Goal: Task Accomplishment & Management: Manage account settings

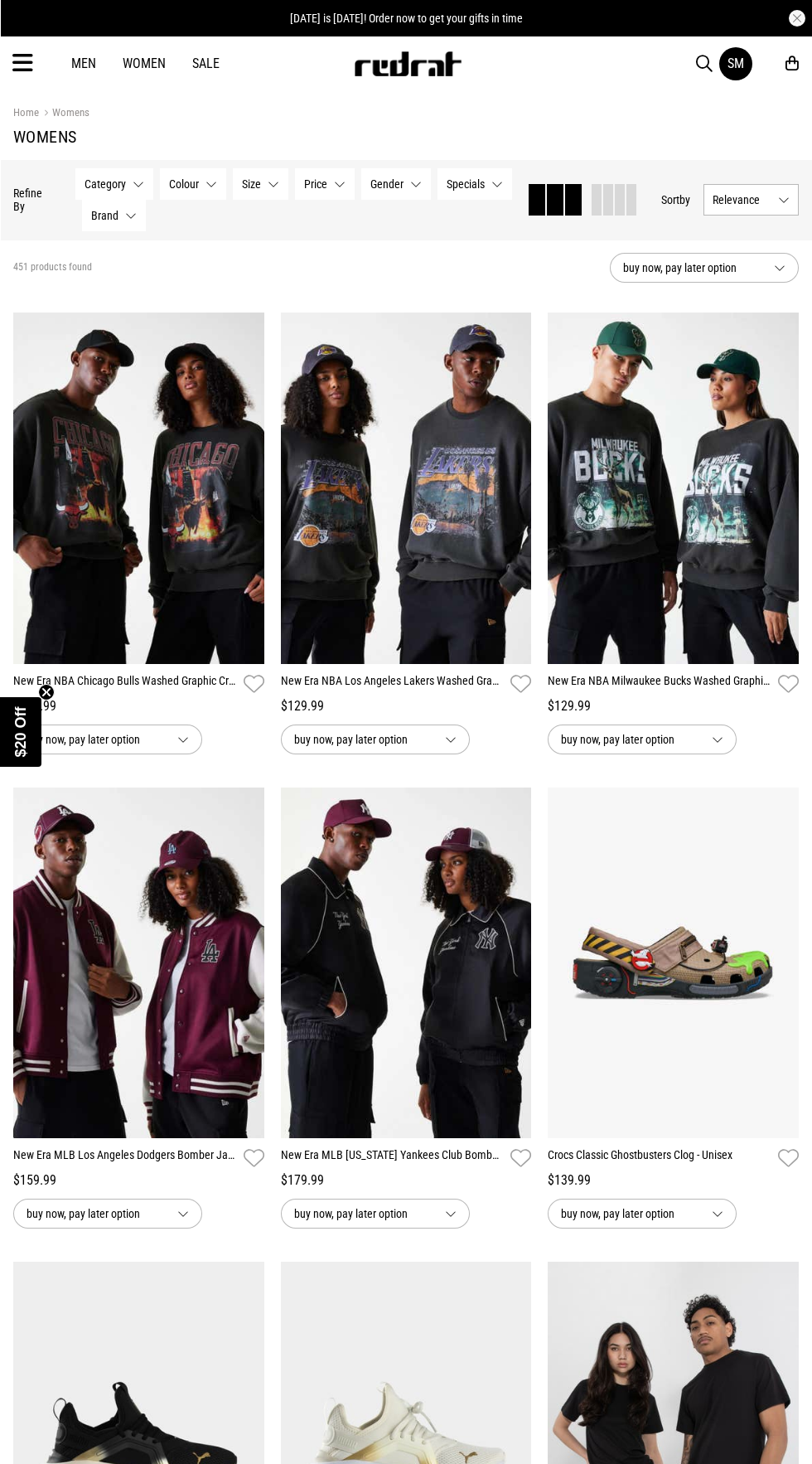
click at [704, 61] on span "button" at bounding box center [704, 64] width 17 height 20
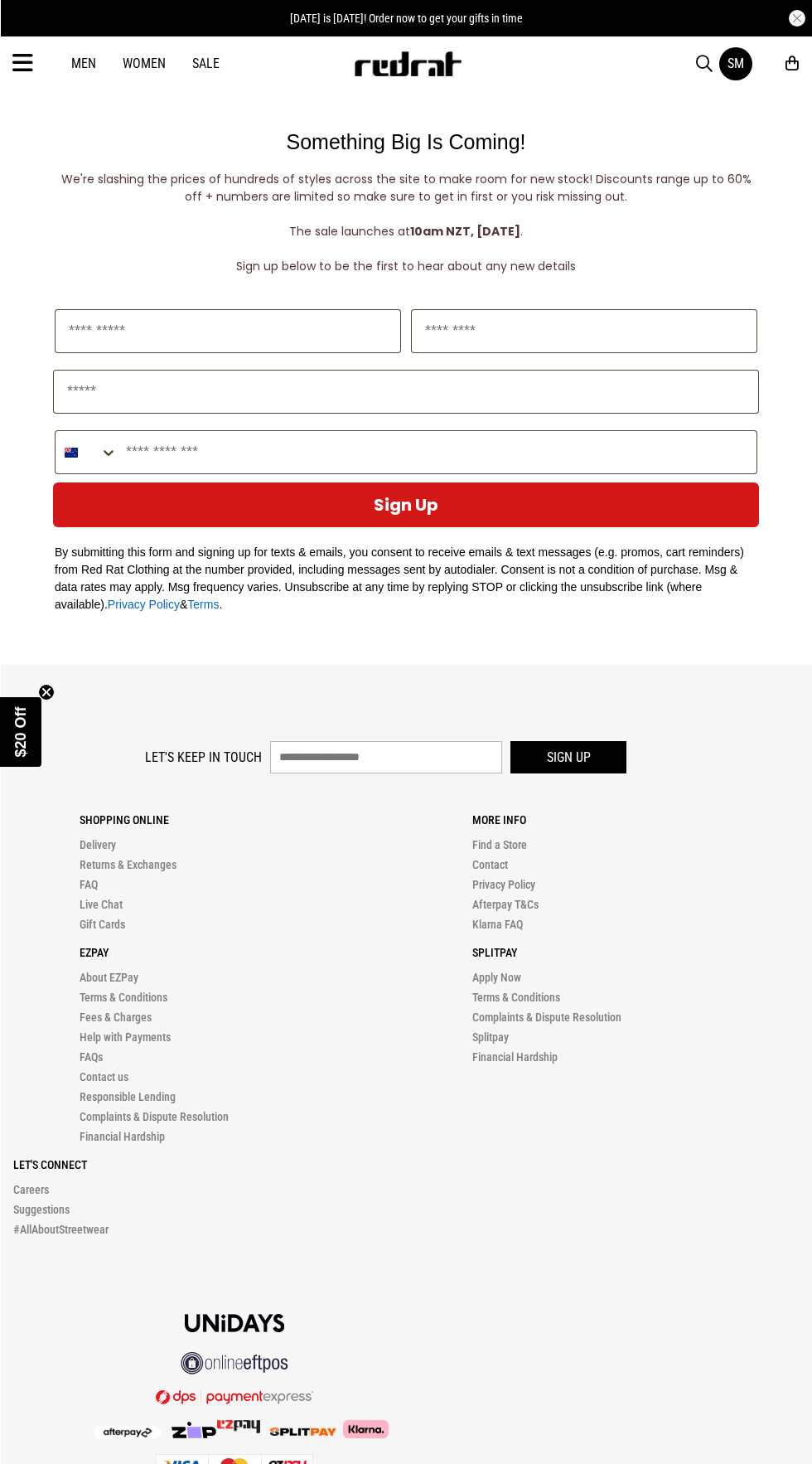
click at [736, 65] on div "SM" at bounding box center [736, 63] width 17 height 16
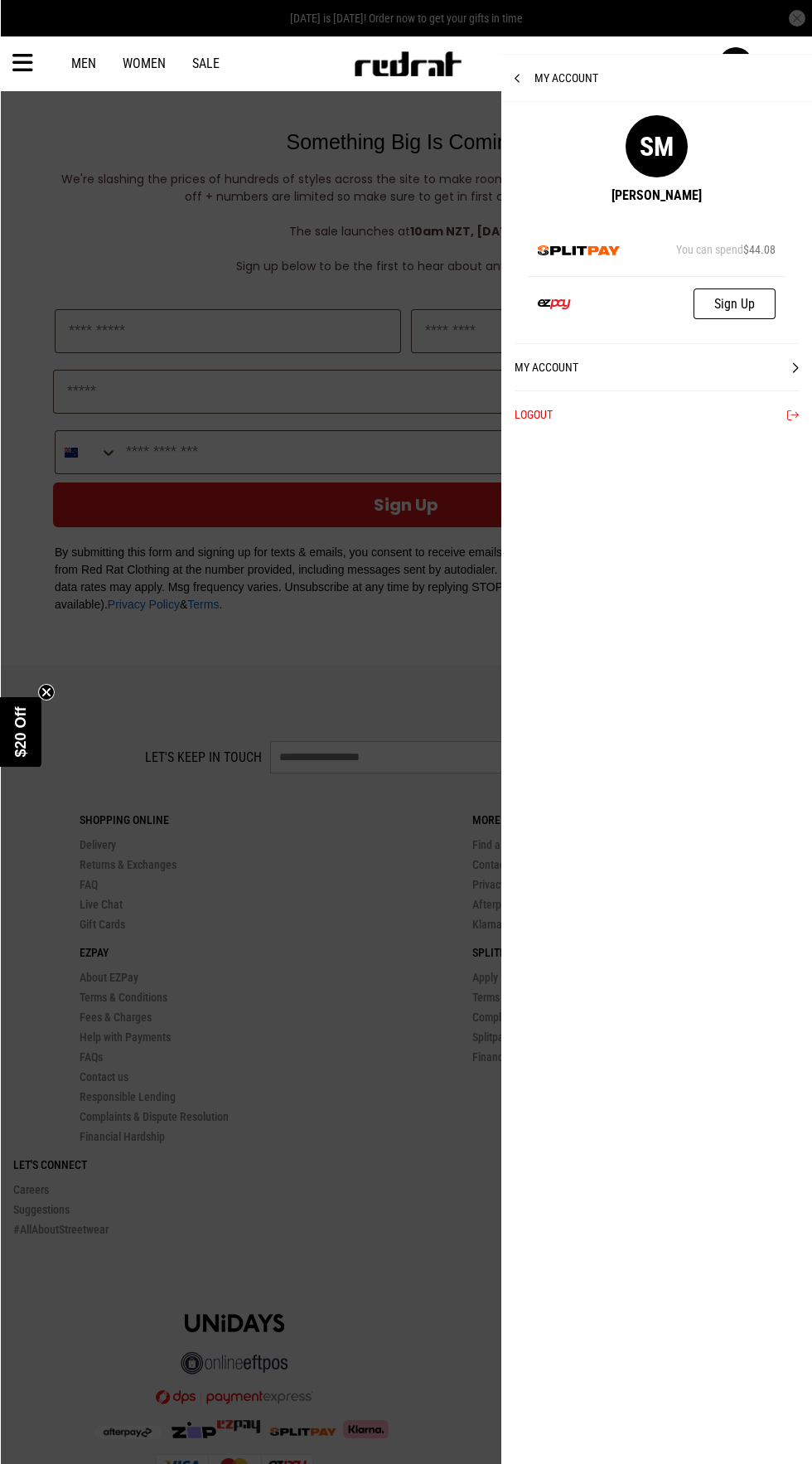
click at [542, 371] on link "My Account" at bounding box center [656, 366] width 284 height 47
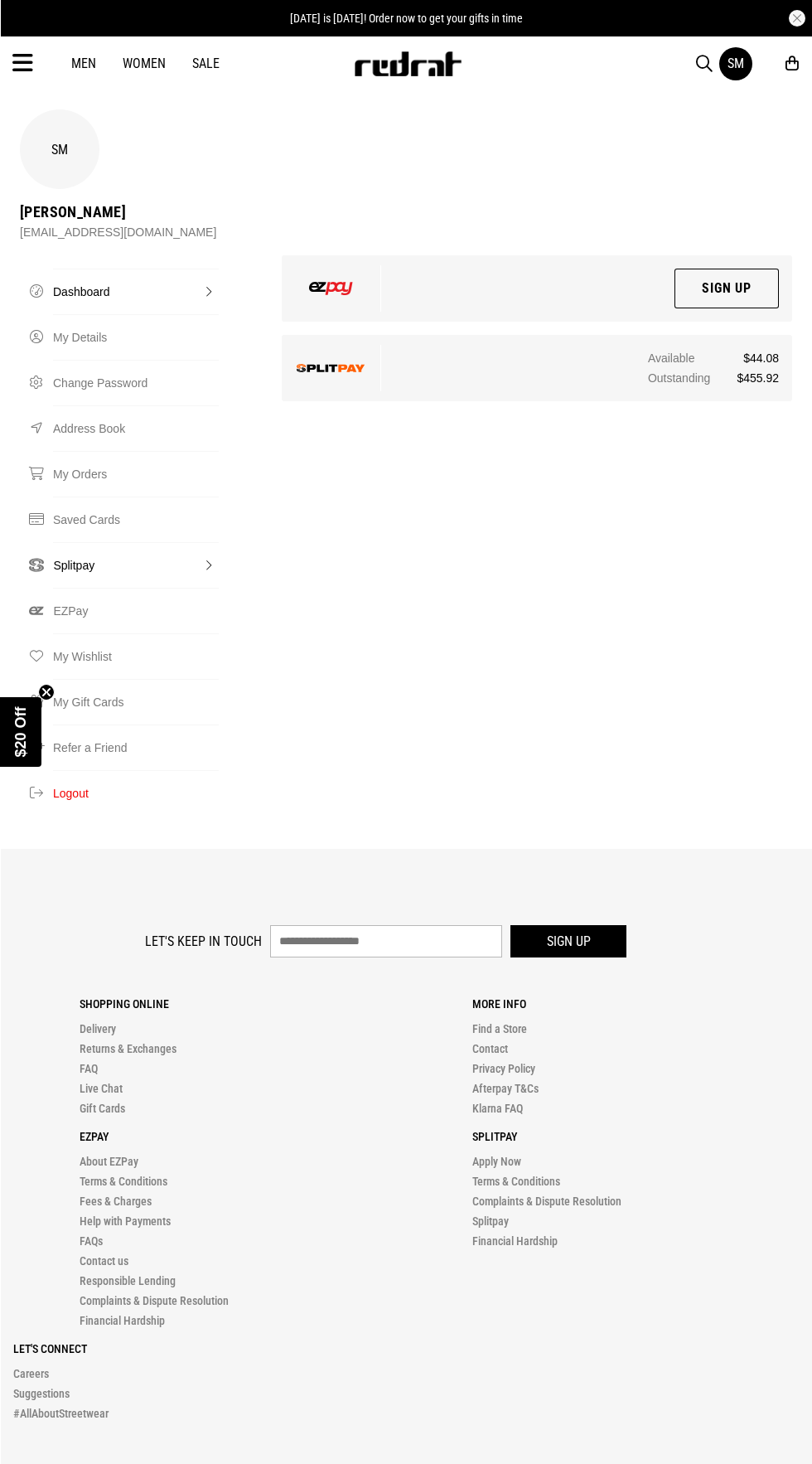
click at [58, 542] on link "Splitpay" at bounding box center [136, 565] width 166 height 46
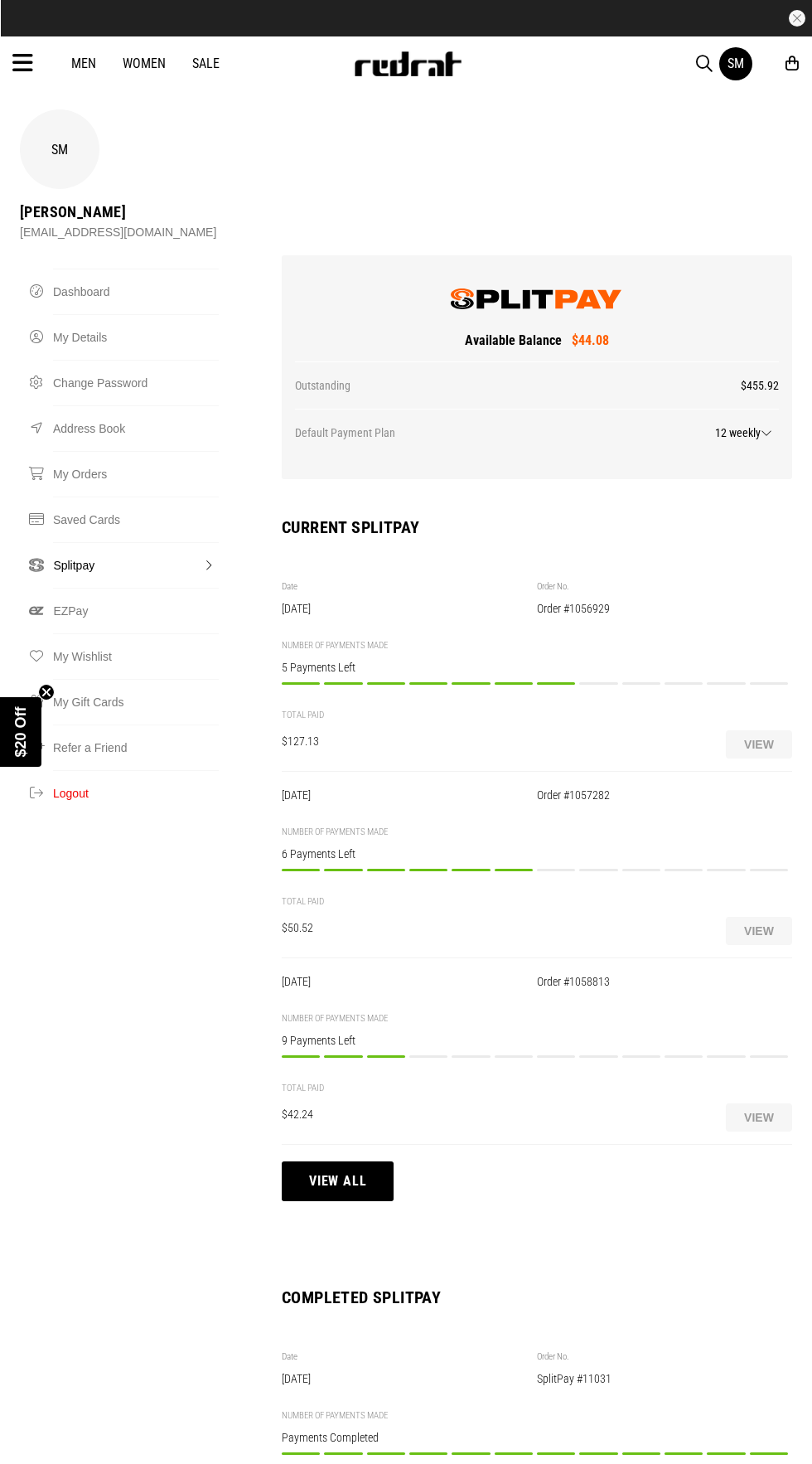
click at [317, 1161] on button "View all" at bounding box center [337, 1181] width 111 height 39
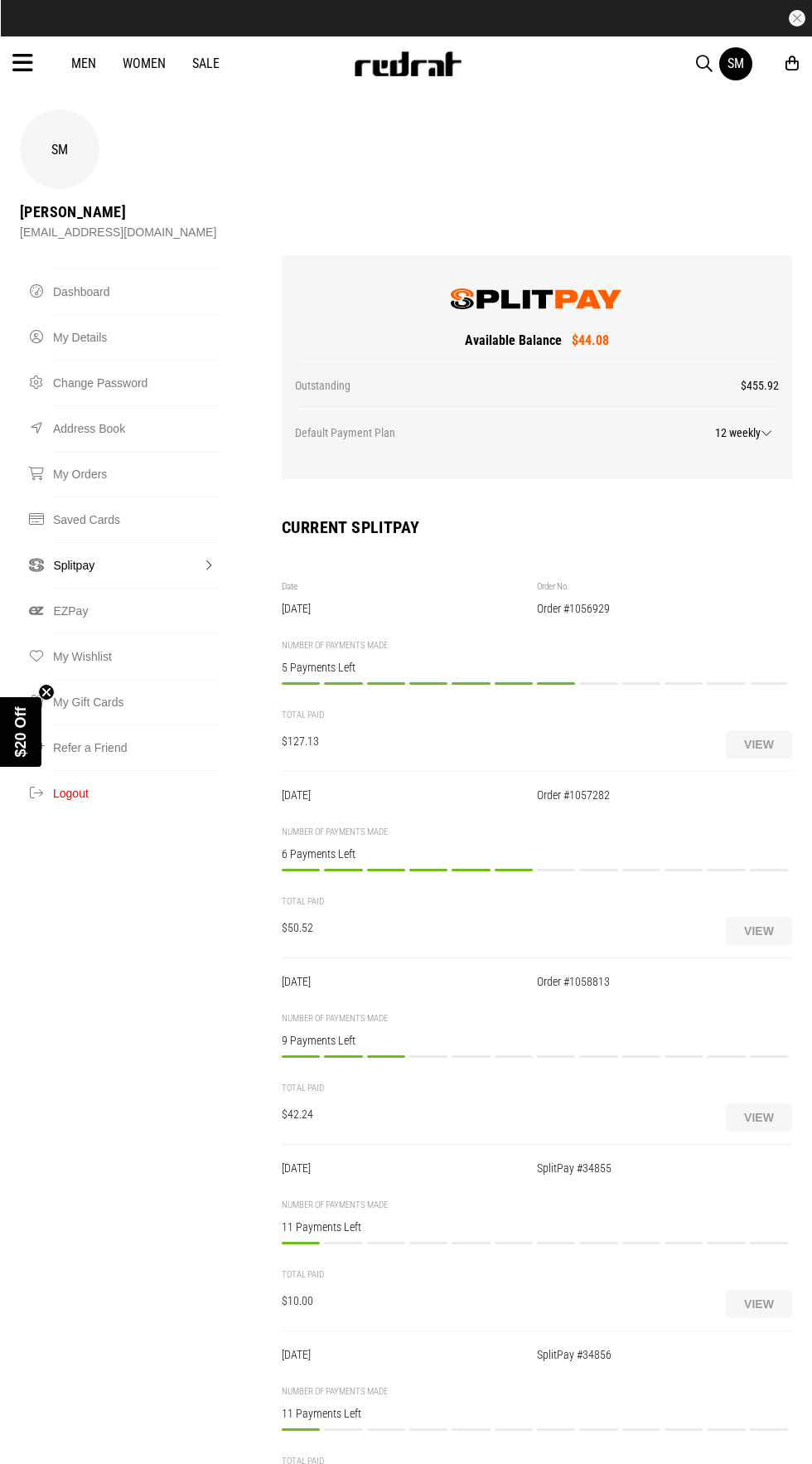
click at [343, 1241] on div "Payment 2/12 Payment to be made on or before 02/09/2025 $10.00 PAY NOW" at bounding box center [343, 1250] width 38 height 19
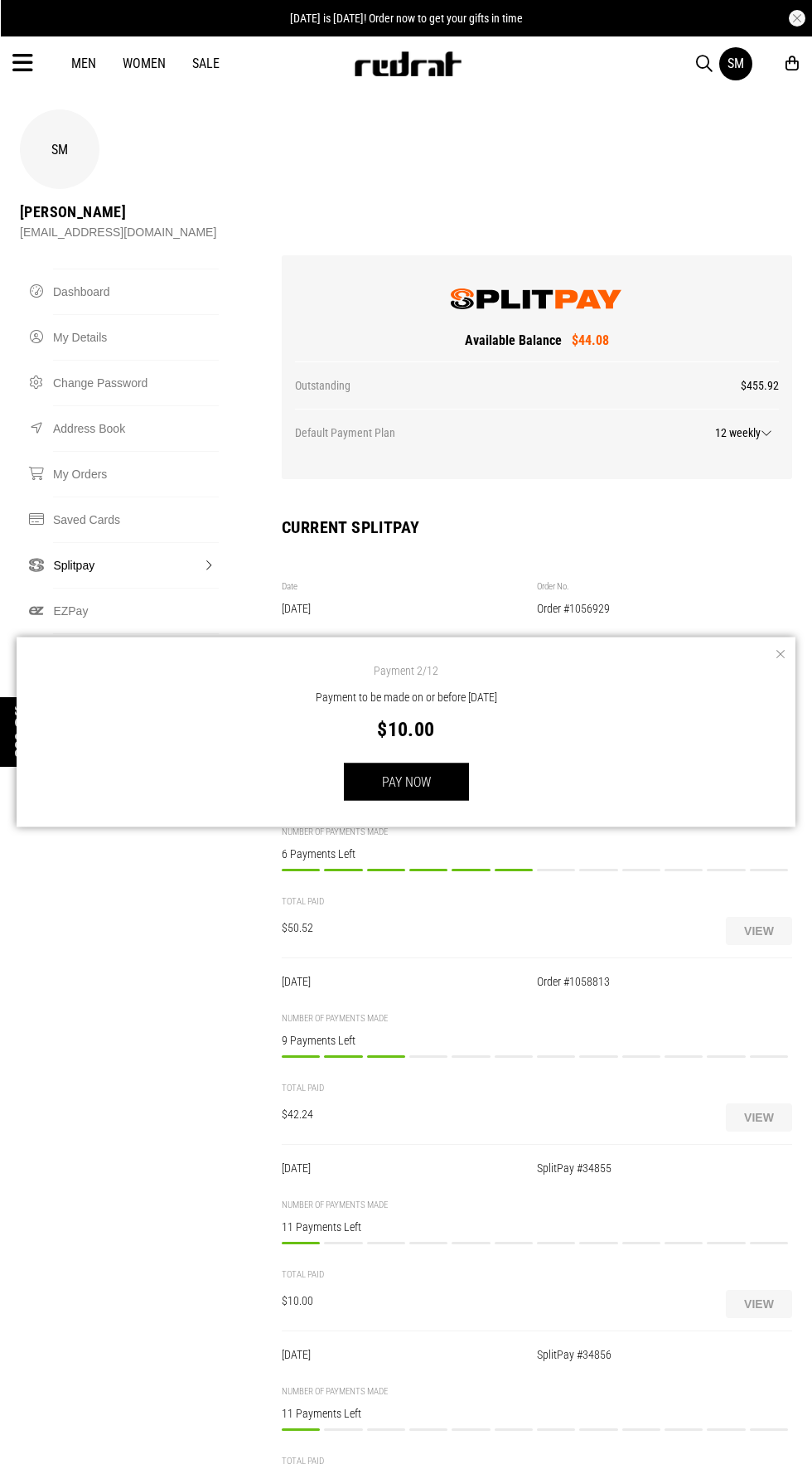
click at [771, 748] on div "Payment 2/12 Payment to be made on or before 02/09/2025 $10.00 PAY NOW" at bounding box center [406, 732] width 779 height 190
click at [759, 1103] on button "View" at bounding box center [759, 1117] width 66 height 28
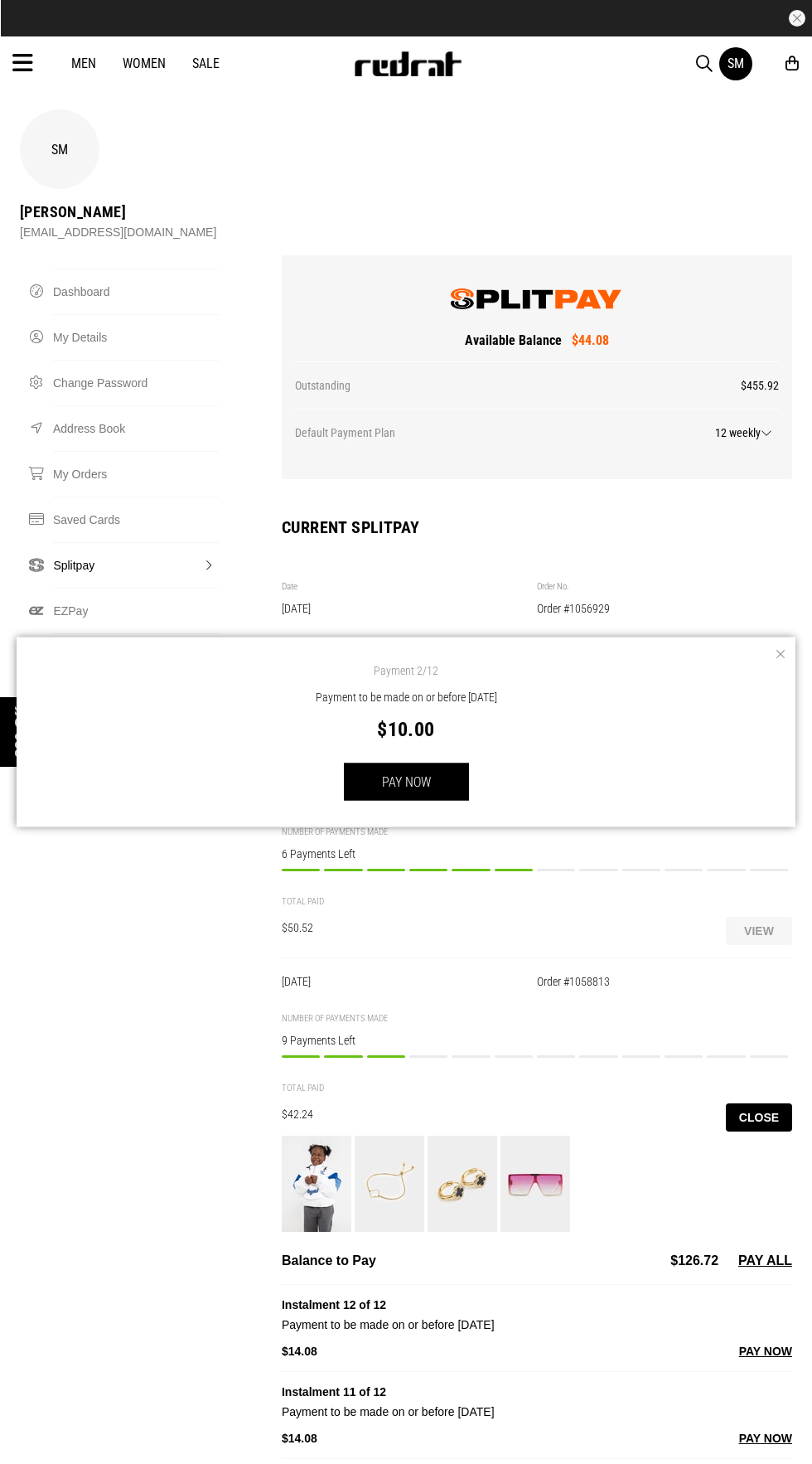
click at [513, 1140] on img at bounding box center [535, 1183] width 69 height 96
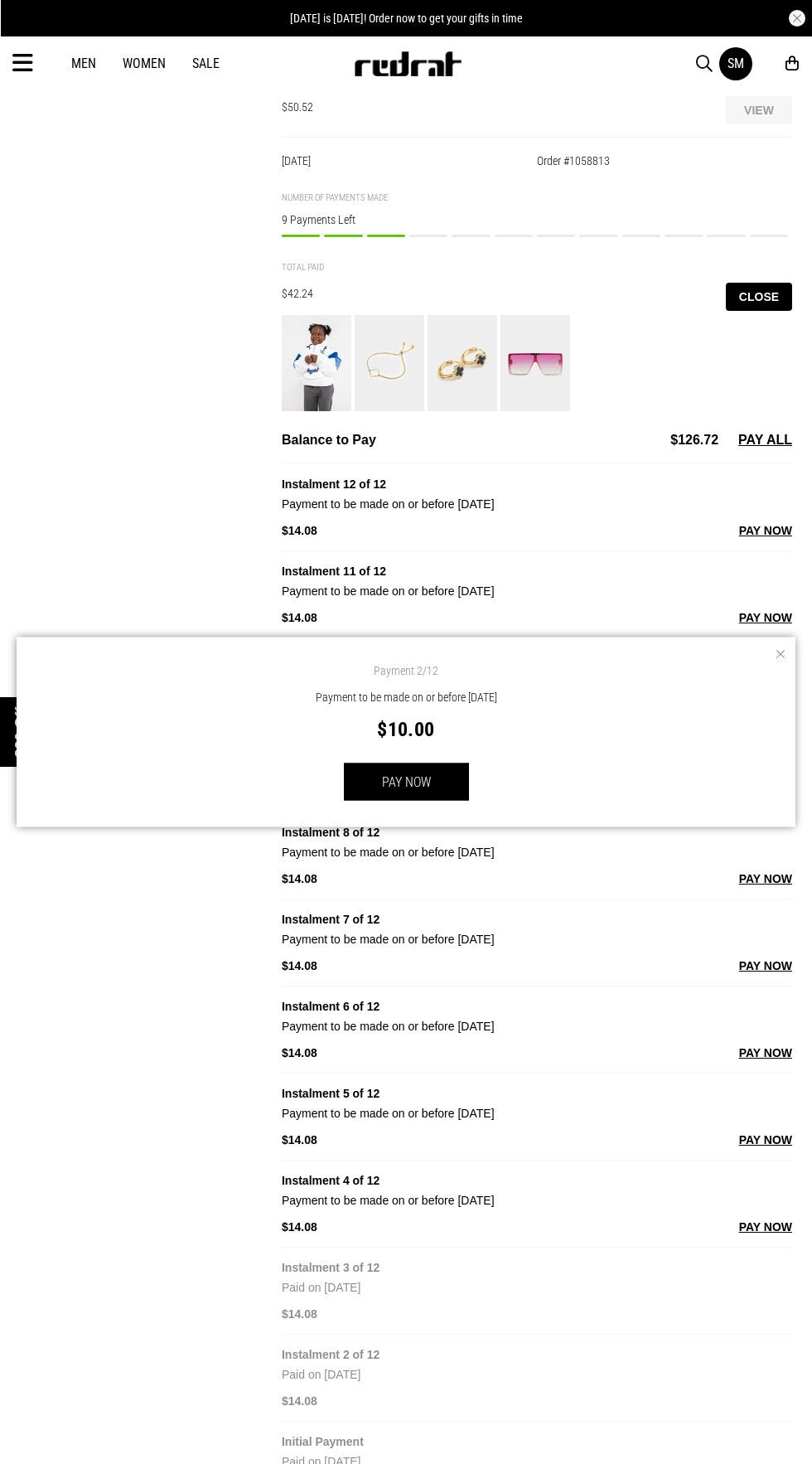
scroll to position [819, 0]
click at [140, 357] on div "SM Sheneil Maniapoto Smaniapotob7@gmail.com Splitpay Dashboard My Details Chang…" at bounding box center [406, 1022] width 786 height 3462
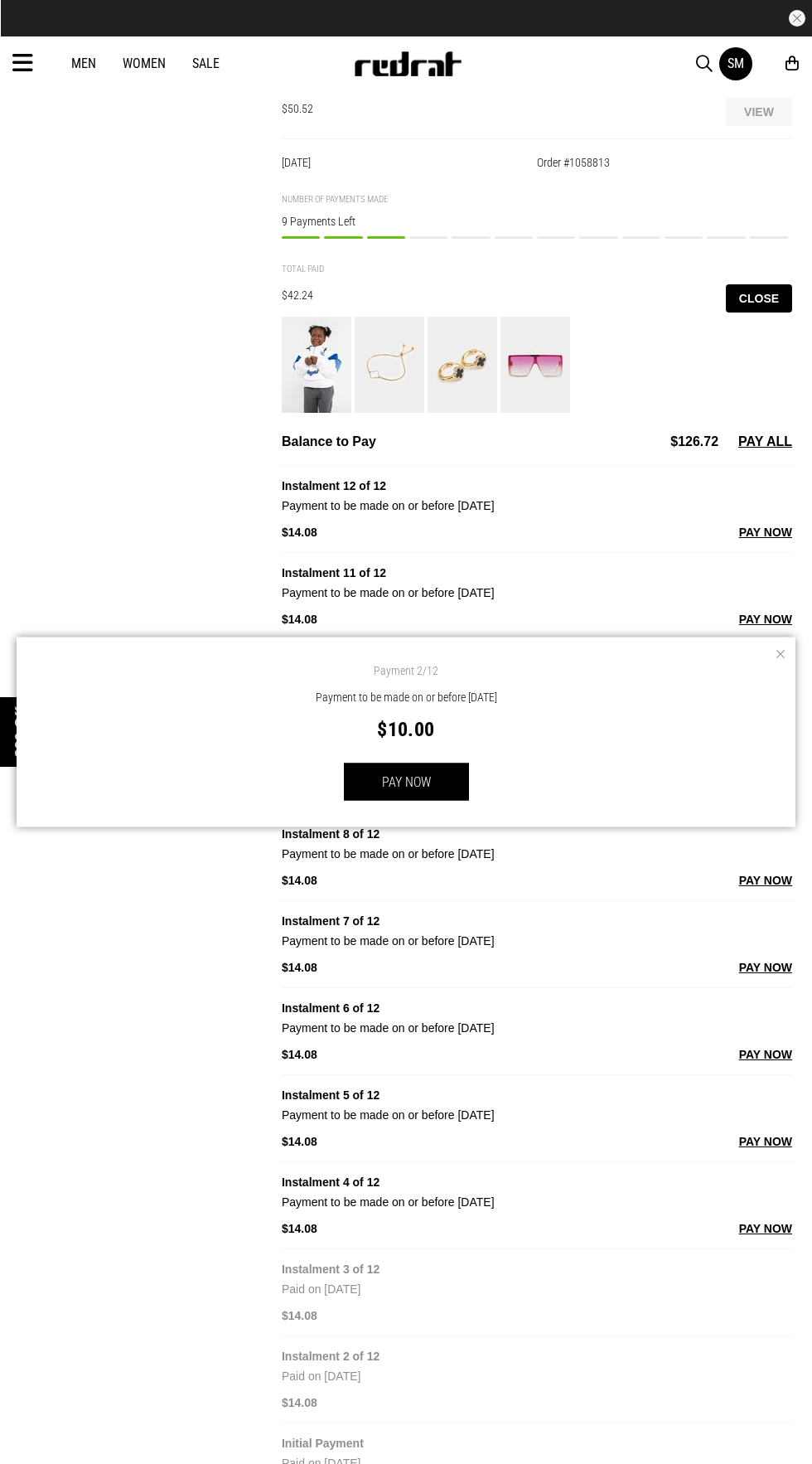
click at [747, 284] on button "Close" at bounding box center [759, 298] width 66 height 28
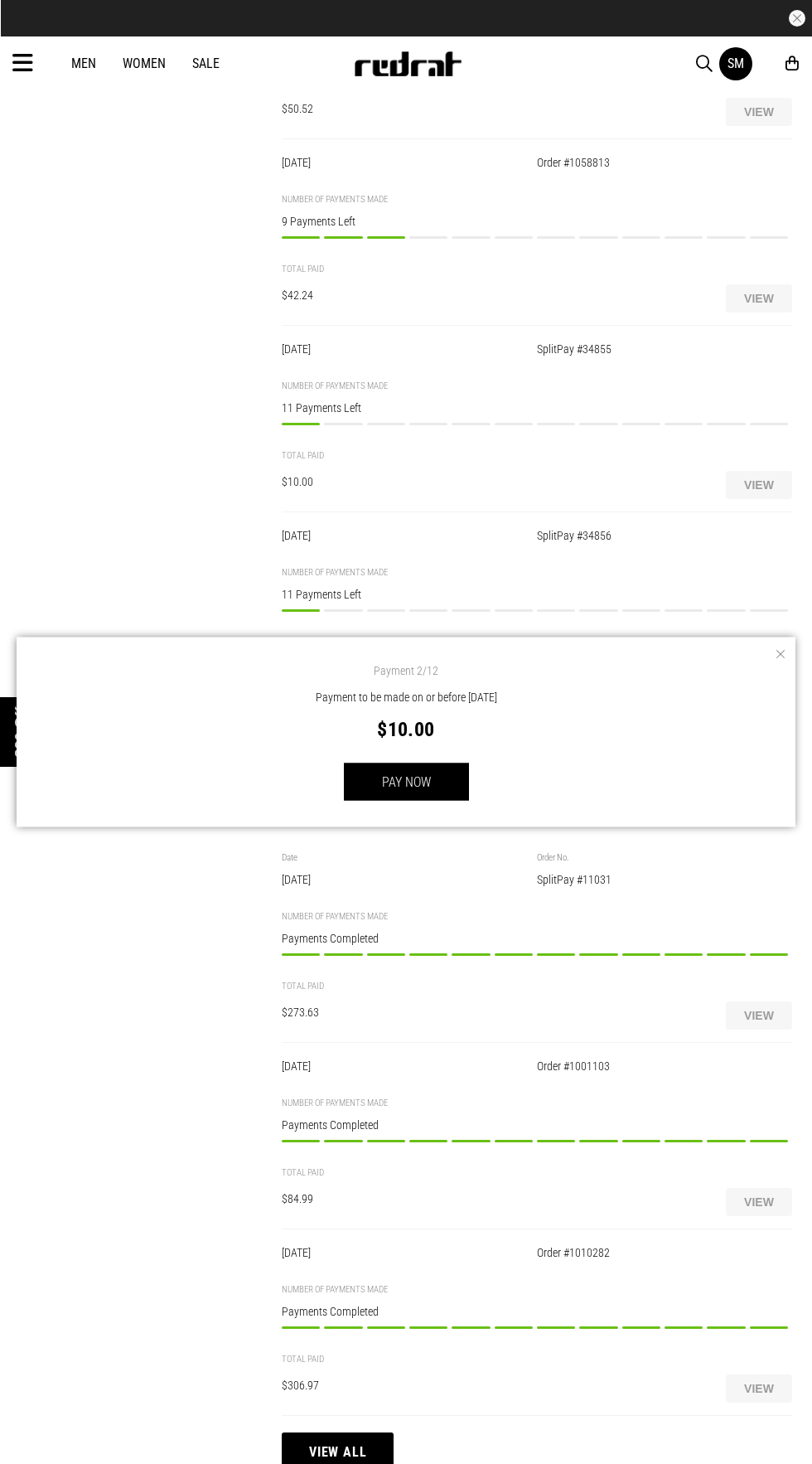
click at [774, 653] on button "button" at bounding box center [779, 654] width 17 height 17
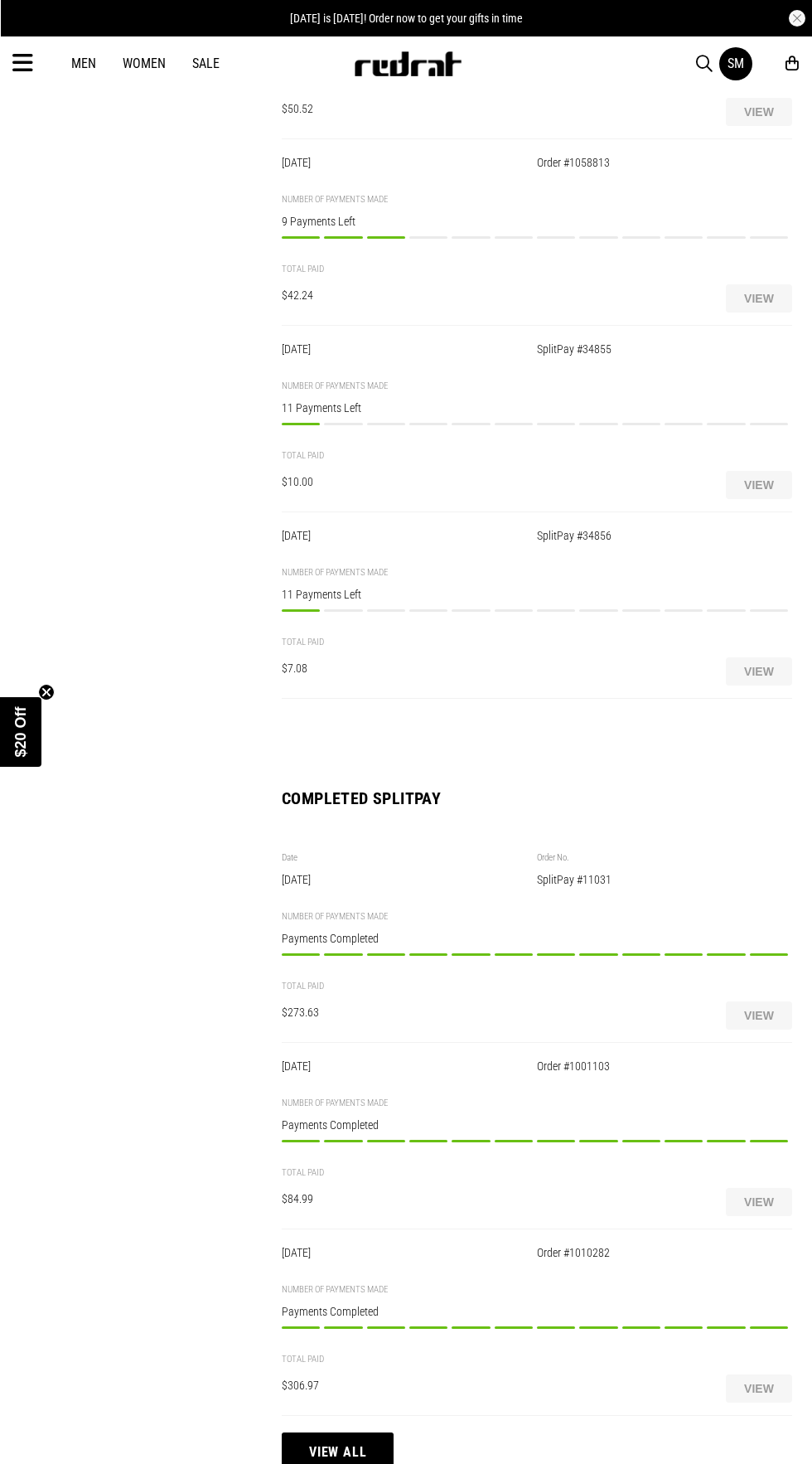
click at [759, 658] on button "View" at bounding box center [759, 672] width 66 height 28
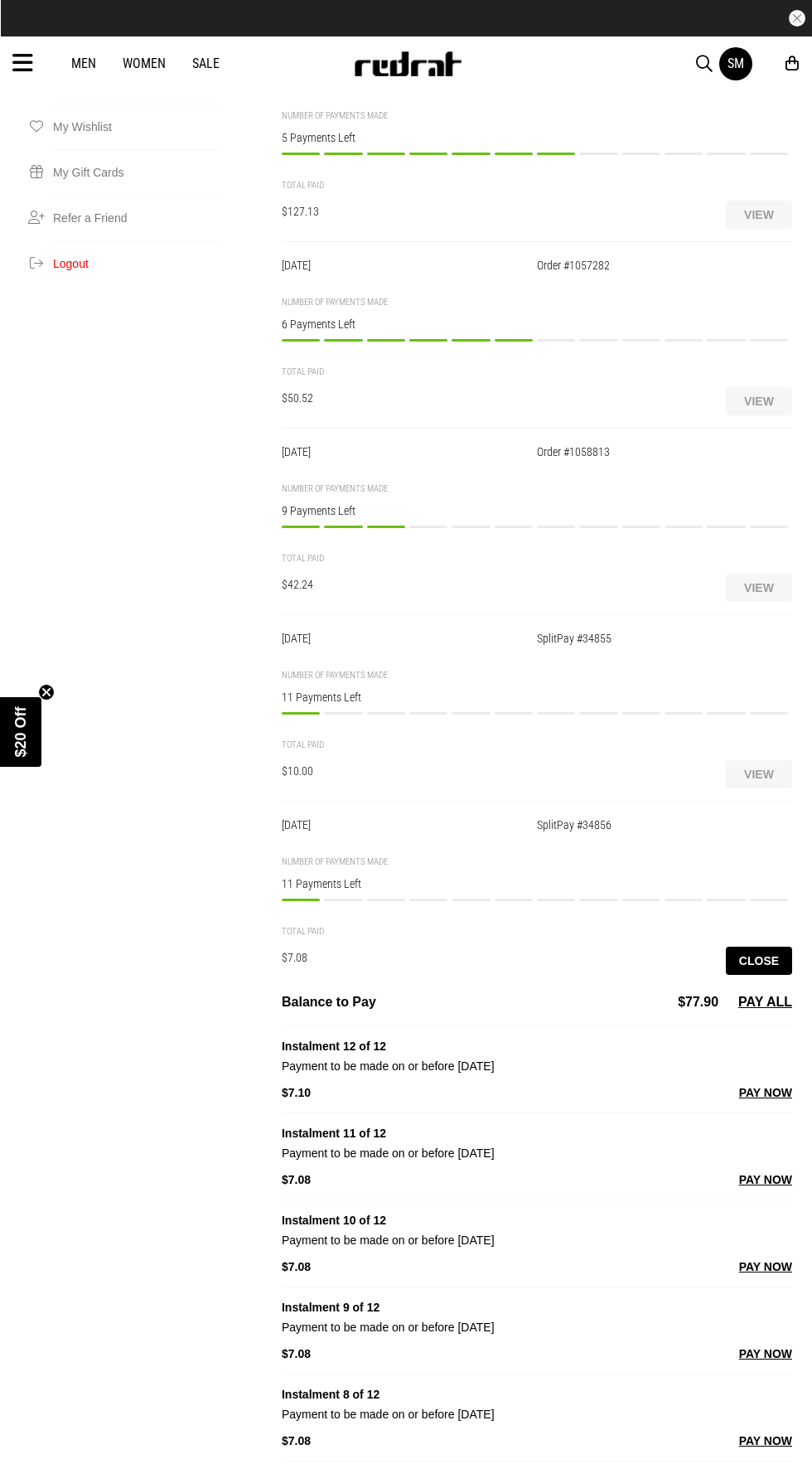
scroll to position [528, 0]
